Goal: Task Accomplishment & Management: Manage account settings

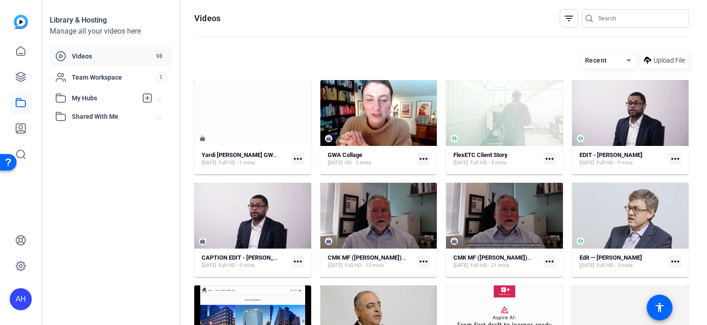
click at [566, 15] on mat-icon "filter_list" at bounding box center [568, 18] width 11 height 11
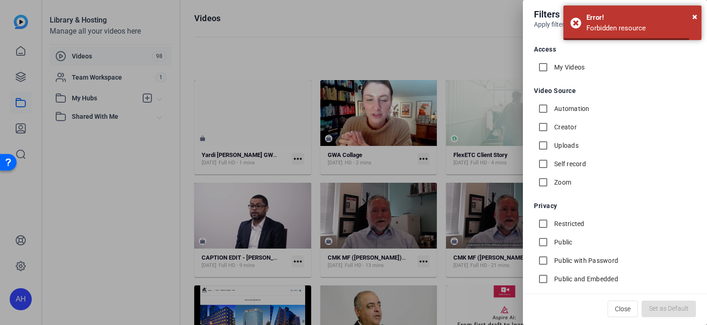
click at [568, 67] on label "My Videos" at bounding box center [568, 67] width 32 height 9
click at [552, 67] on input "My Videos" at bounding box center [543, 67] width 18 height 18
checkbox input "true"
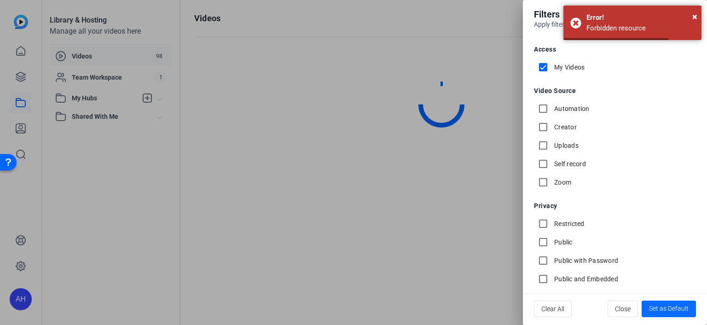
click at [667, 309] on span "Set as Default" at bounding box center [669, 309] width 40 height 10
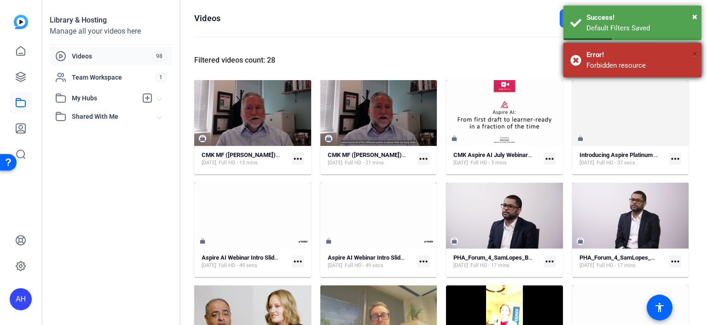
click at [694, 52] on span "×" at bounding box center [694, 53] width 5 height 11
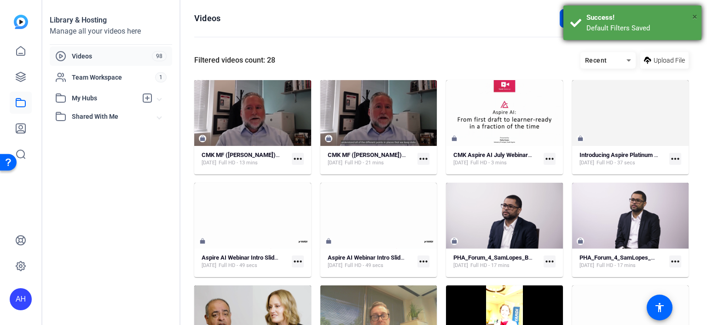
click at [692, 16] on span "×" at bounding box center [694, 16] width 5 height 11
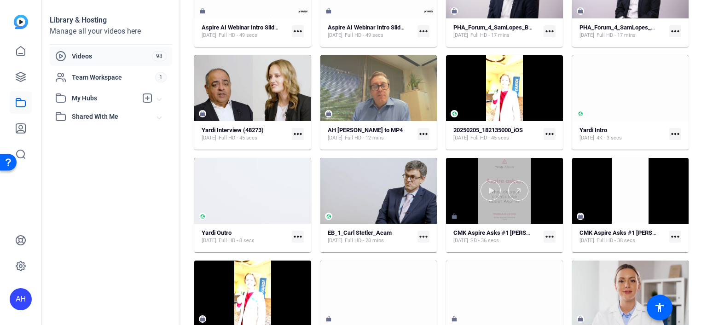
scroll to position [276, 0]
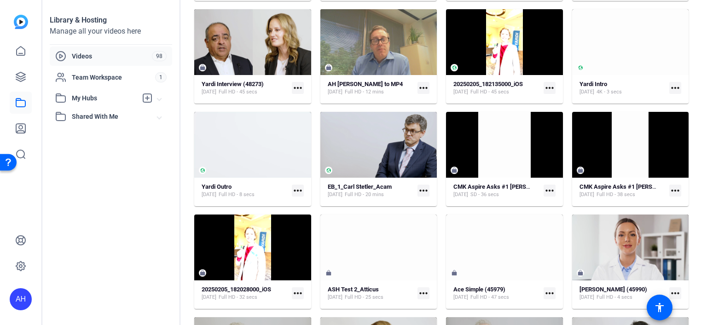
click at [547, 186] on mat-icon "more_horiz" at bounding box center [549, 190] width 12 height 12
click at [701, 161] on div at bounding box center [353, 162] width 707 height 325
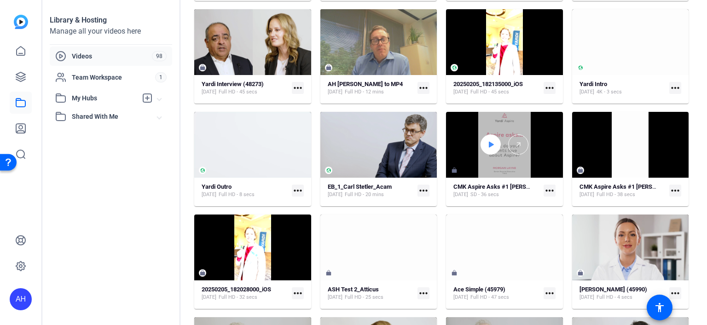
click at [489, 143] on icon at bounding box center [491, 145] width 5 height 6
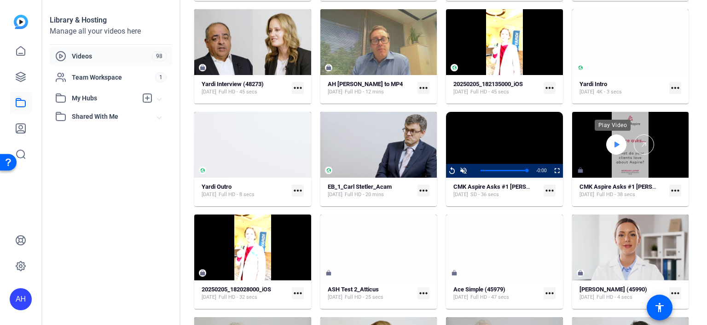
click at [612, 141] on icon at bounding box center [615, 144] width 7 height 11
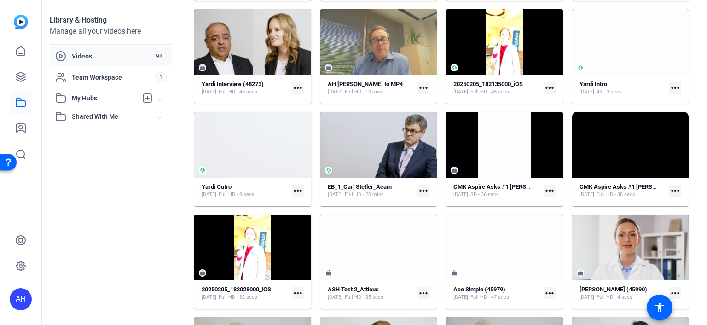
click at [547, 187] on mat-icon "more_horiz" at bounding box center [549, 190] width 12 height 12
click at [523, 122] on div at bounding box center [353, 162] width 707 height 325
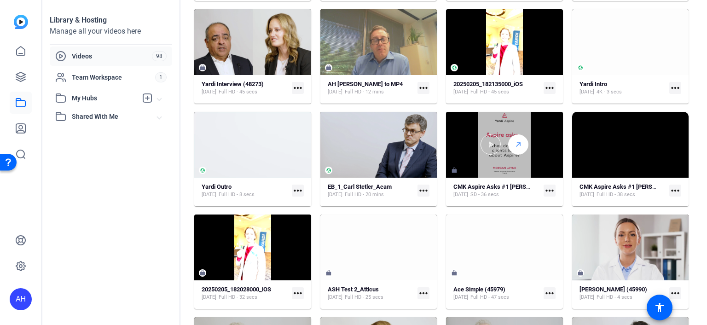
click at [515, 144] on icon at bounding box center [517, 144] width 7 height 11
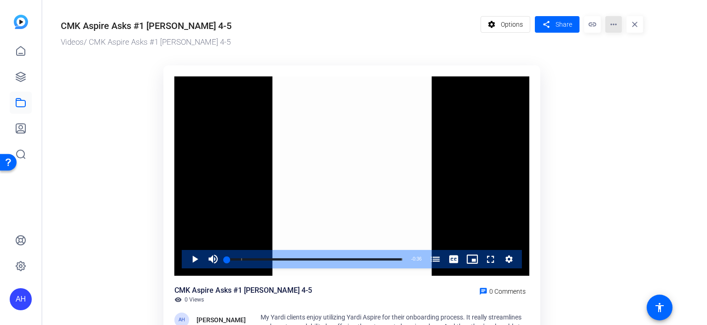
click at [616, 28] on mat-icon "more_horiz" at bounding box center [613, 24] width 17 height 17
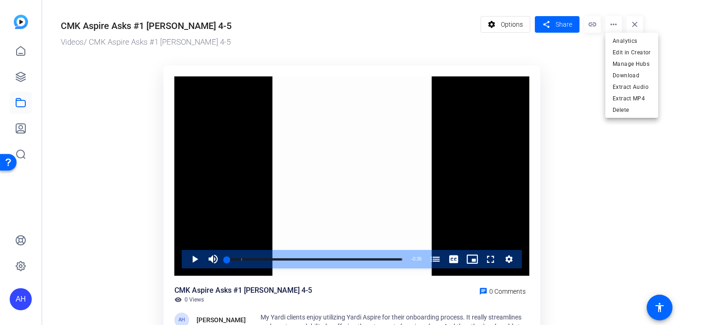
click at [510, 29] on div at bounding box center [353, 162] width 707 height 325
click at [499, 26] on span at bounding box center [505, 24] width 49 height 22
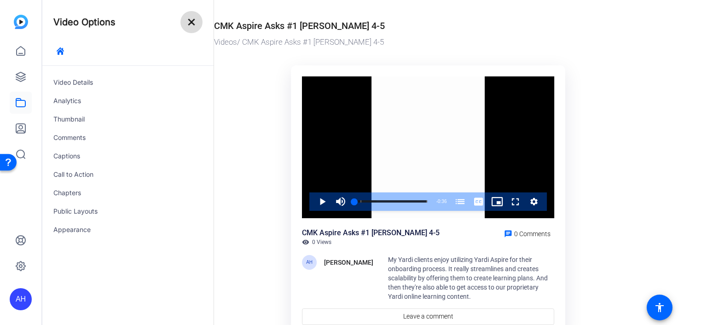
click at [191, 23] on mat-icon "close" at bounding box center [191, 22] width 11 height 11
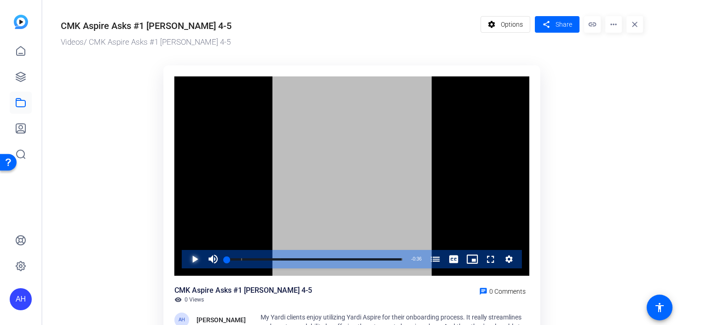
click at [185, 261] on span "Video Player" at bounding box center [185, 259] width 0 height 18
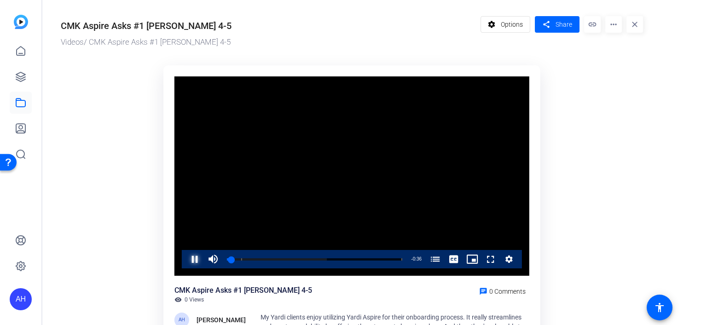
click at [185, 261] on span "Video Player" at bounding box center [185, 259] width 0 height 18
